Goal: Navigation & Orientation: Understand site structure

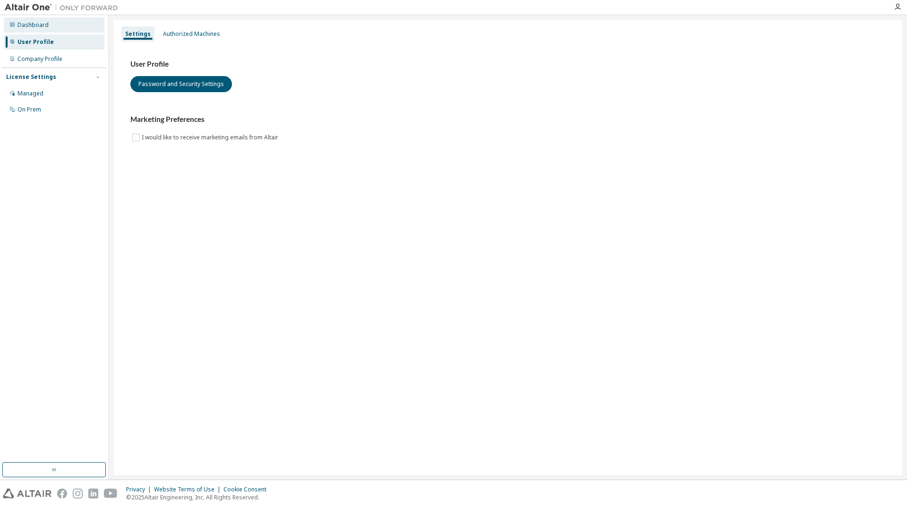
click at [24, 27] on div "Dashboard" at bounding box center [32, 25] width 31 height 8
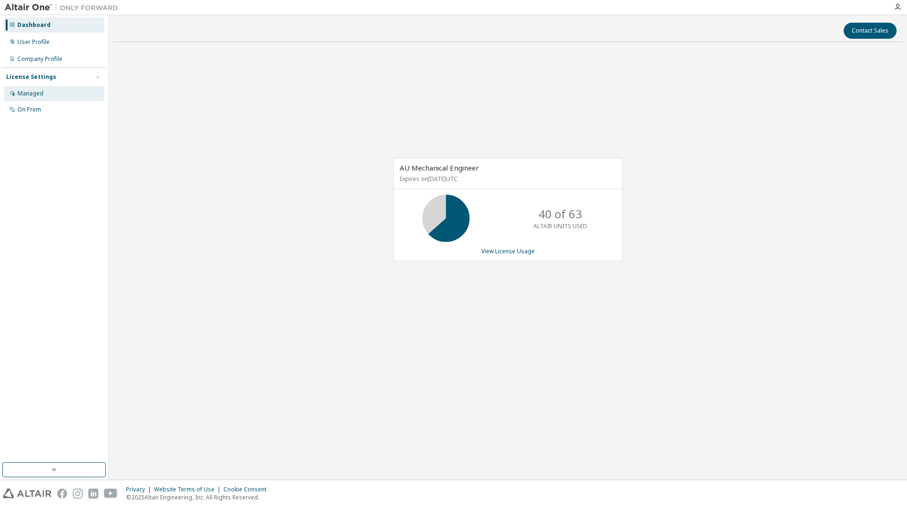
click at [26, 90] on div "Managed" at bounding box center [30, 94] width 26 height 8
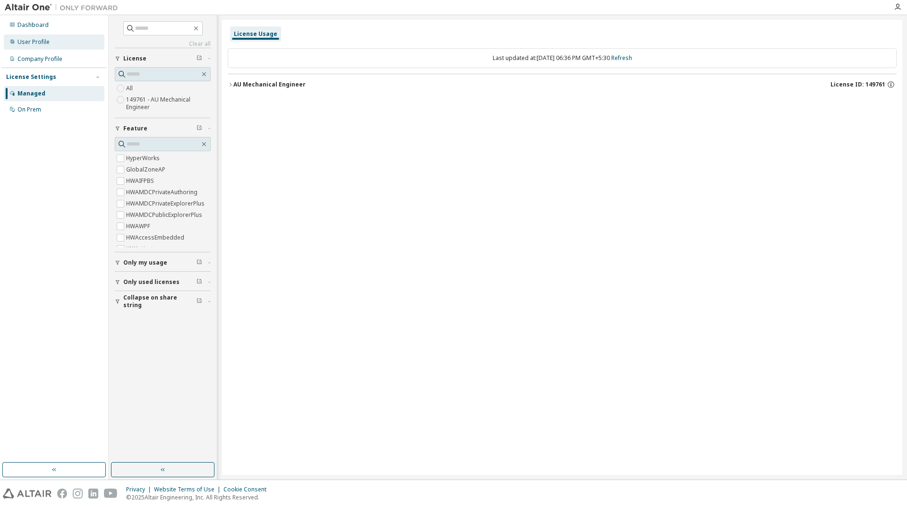
click at [38, 45] on div "User Profile" at bounding box center [33, 42] width 32 height 8
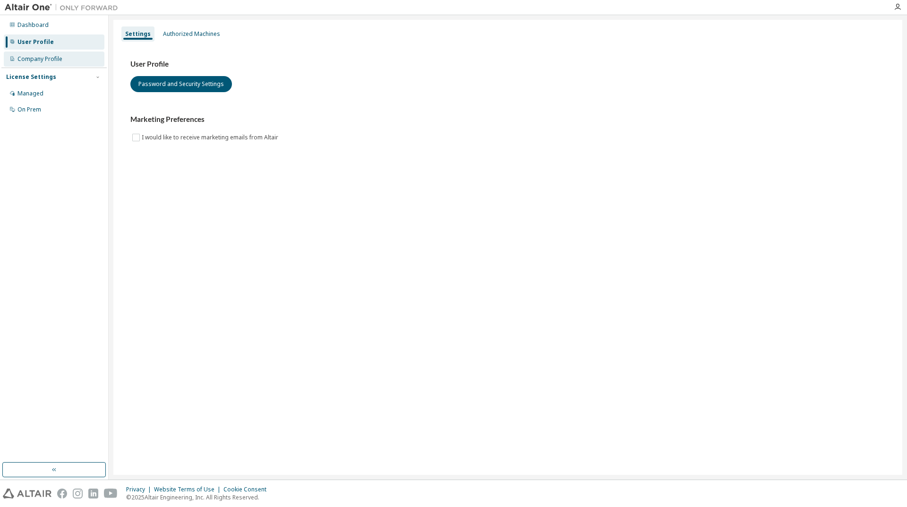
click at [53, 60] on div "Company Profile" at bounding box center [39, 59] width 45 height 8
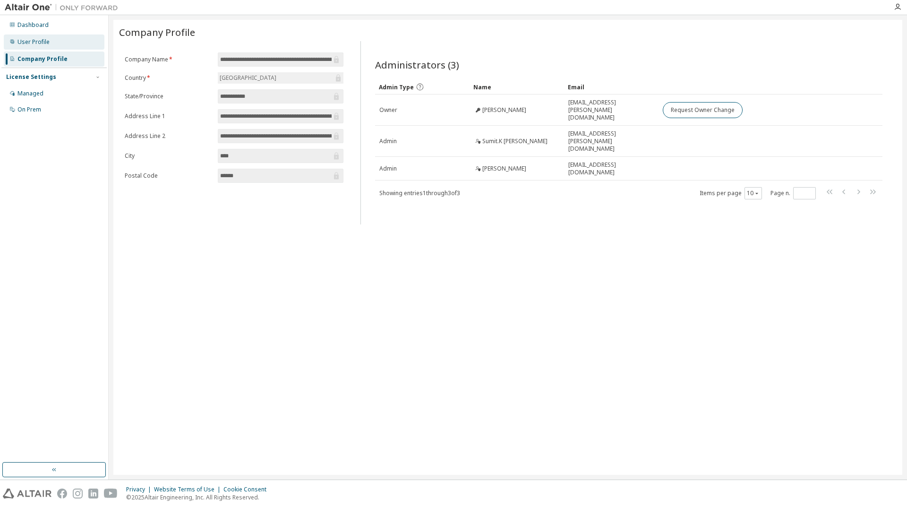
click at [43, 41] on div "User Profile" at bounding box center [33, 42] width 32 height 8
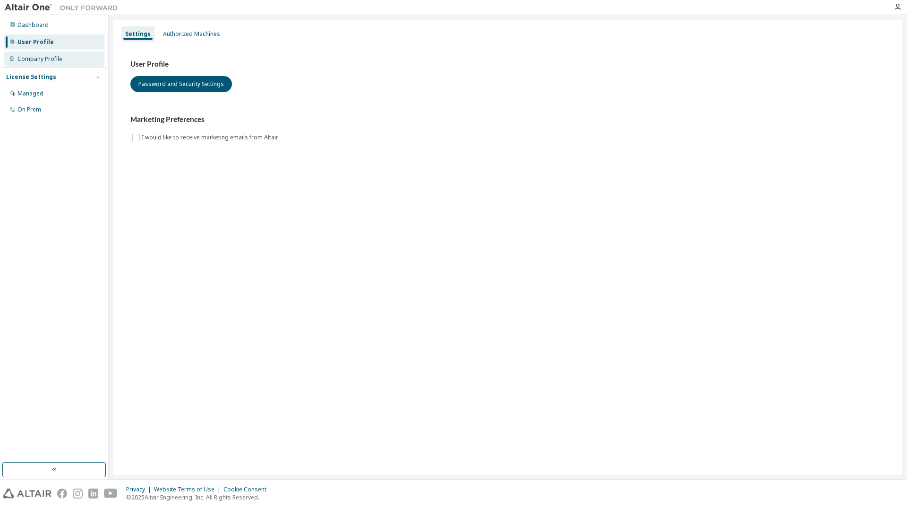
click at [36, 62] on div "Company Profile" at bounding box center [39, 59] width 45 height 8
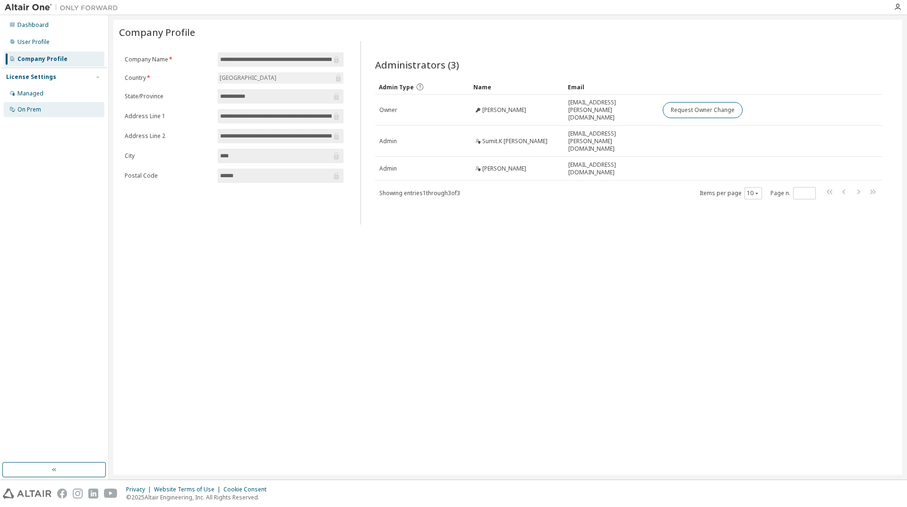
click at [26, 110] on div "On Prem" at bounding box center [29, 110] width 24 height 8
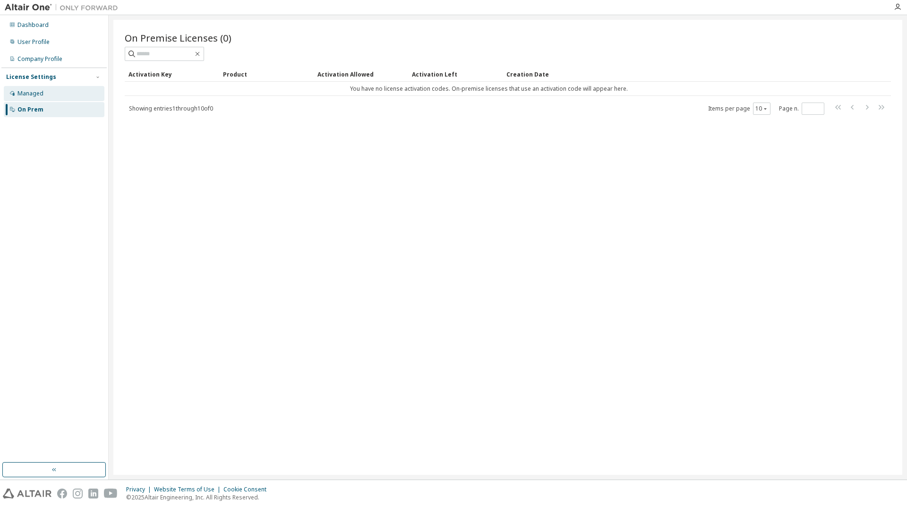
click at [22, 90] on div "Managed" at bounding box center [30, 94] width 26 height 8
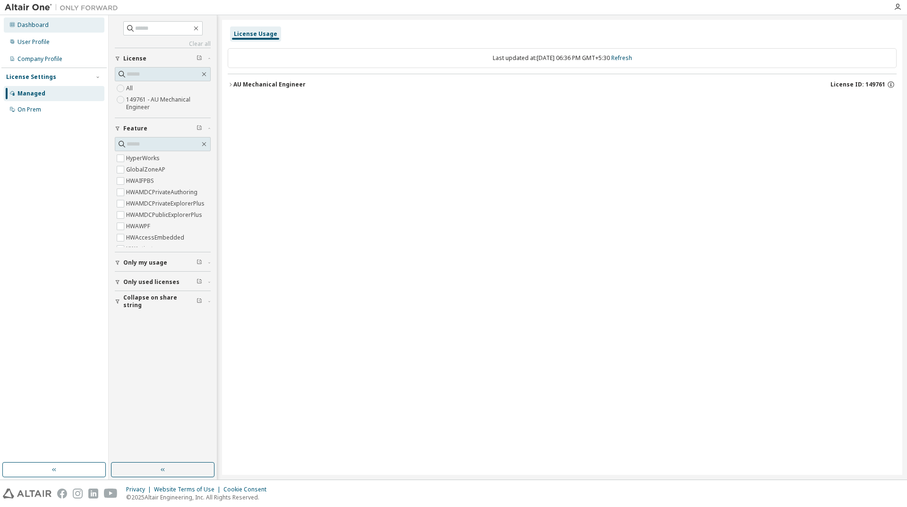
click at [34, 27] on div "Dashboard" at bounding box center [32, 25] width 31 height 8
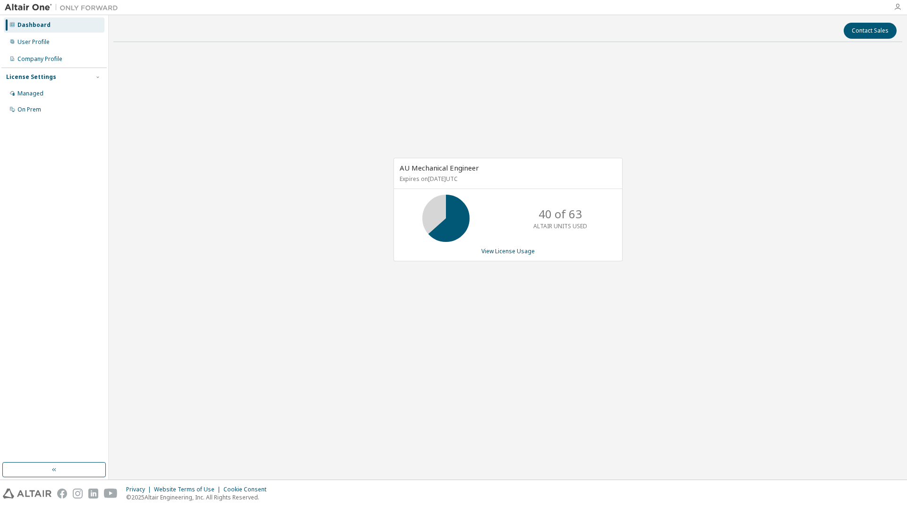
click at [894, 8] on icon "button" at bounding box center [897, 7] width 8 height 8
